Goal: Check status: Check status

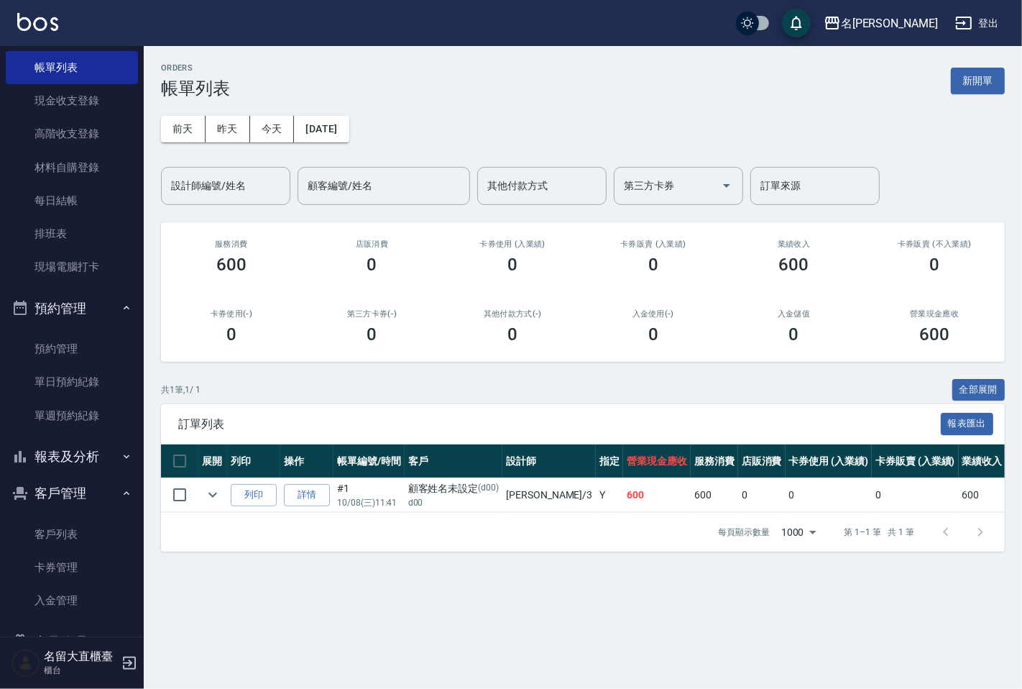
scroll to position [160, 0]
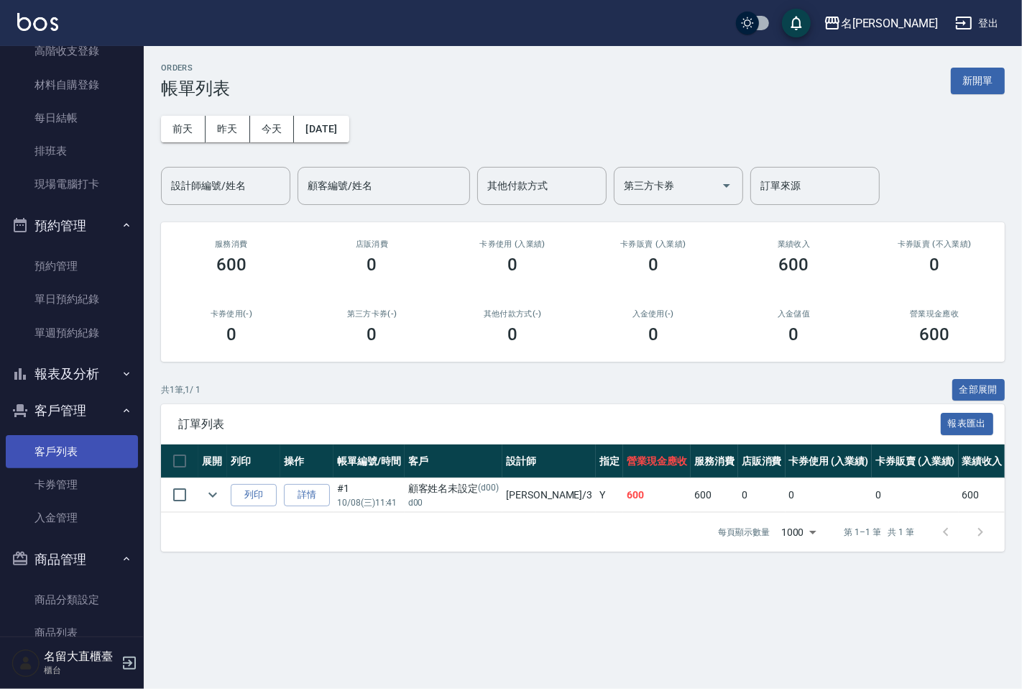
click at [59, 442] on link "客戶列表" at bounding box center [72, 451] width 132 height 33
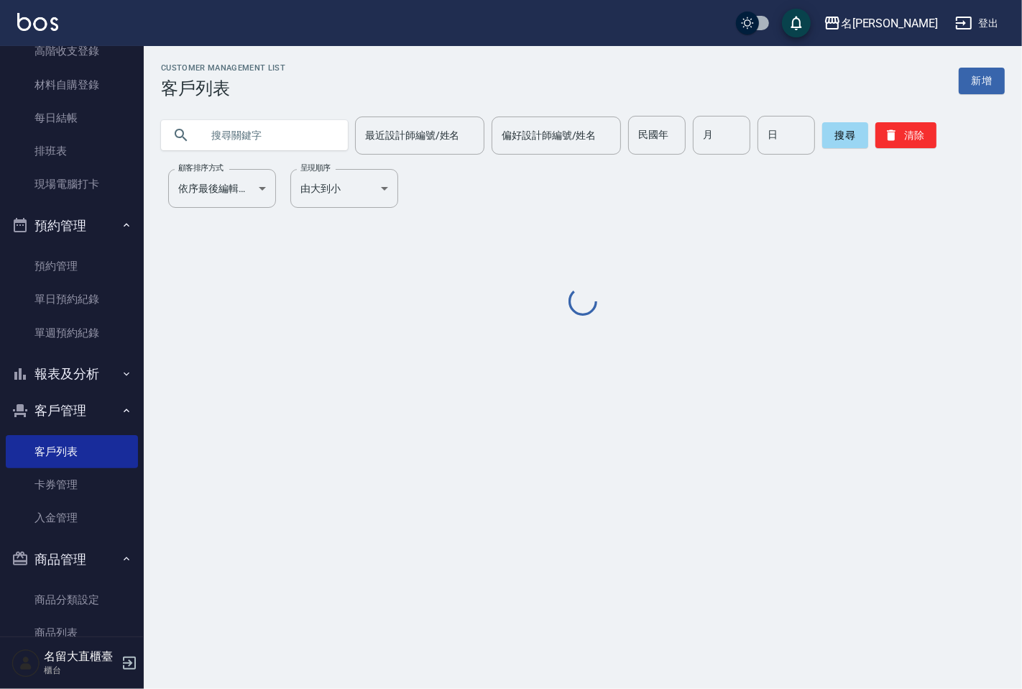
click at [300, 144] on input "text" at bounding box center [268, 135] width 135 height 39
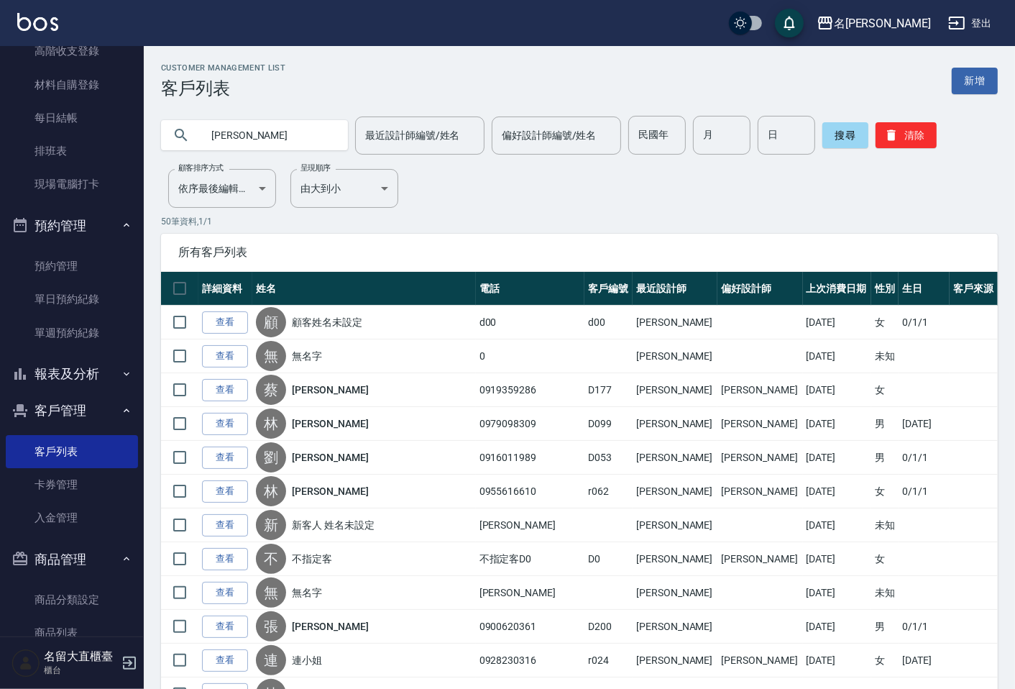
type input "[PERSON_NAME]"
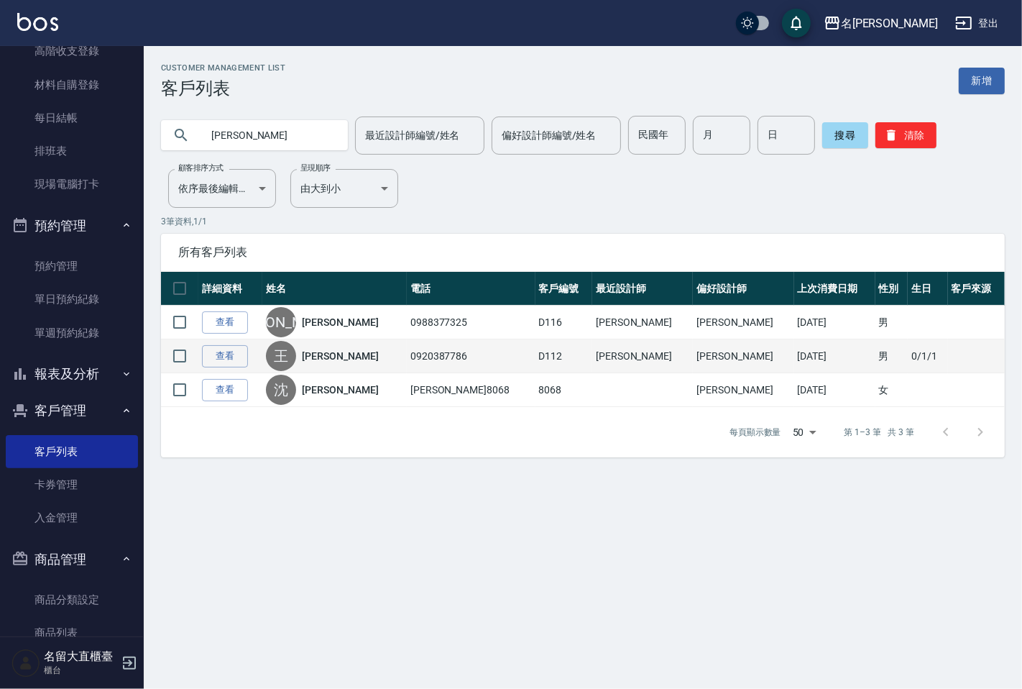
click at [336, 349] on link "[PERSON_NAME]" at bounding box center [340, 356] width 76 height 14
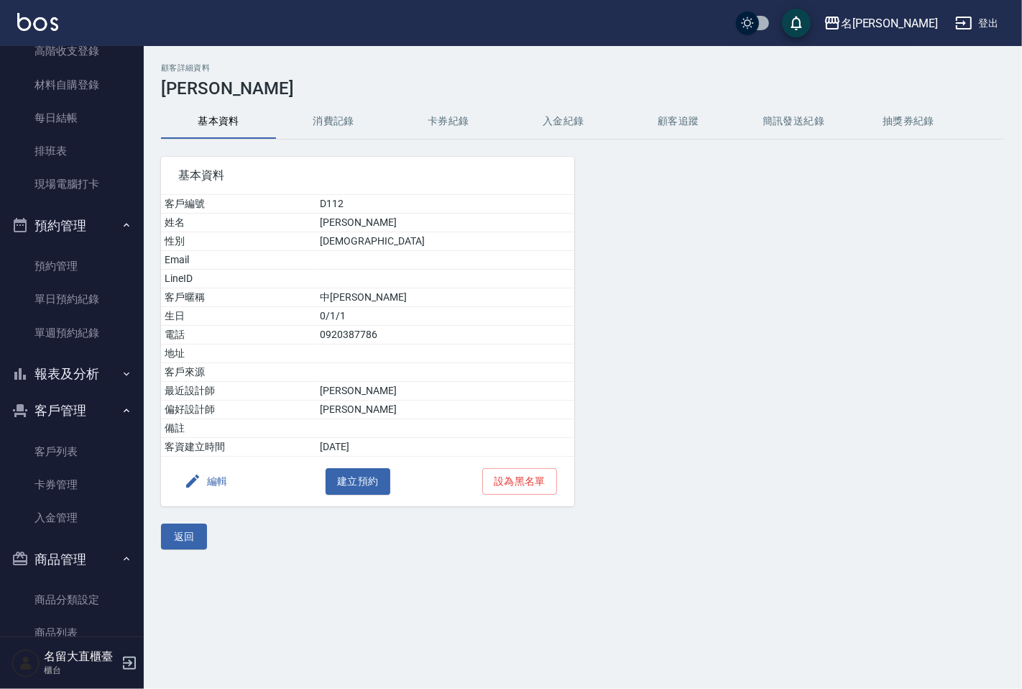
click at [359, 110] on button "消費記錄" at bounding box center [333, 121] width 115 height 35
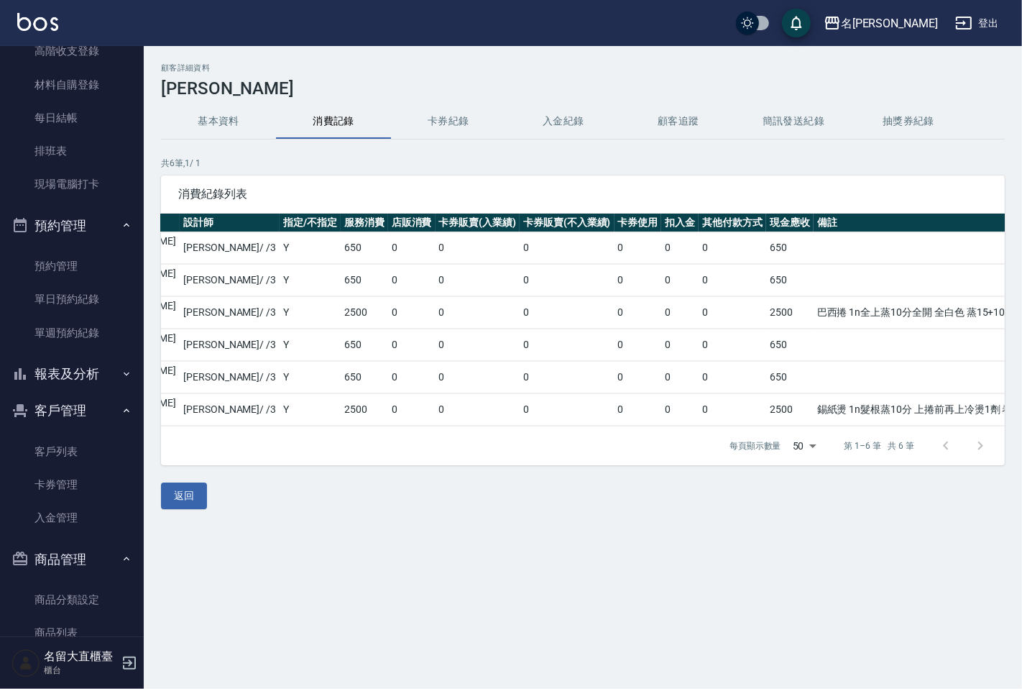
scroll to position [0, 244]
